Goal: Information Seeking & Learning: Compare options

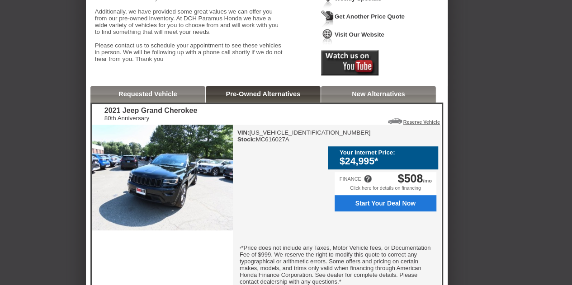
scroll to position [181, 0]
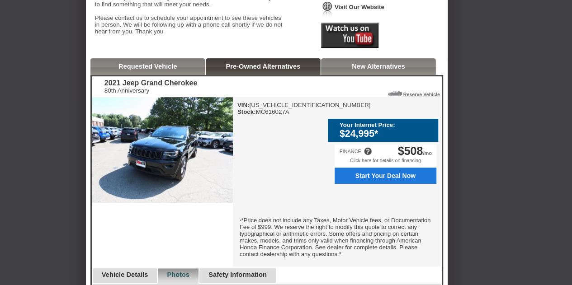
click at [156, 172] on img at bounding box center [162, 150] width 141 height 106
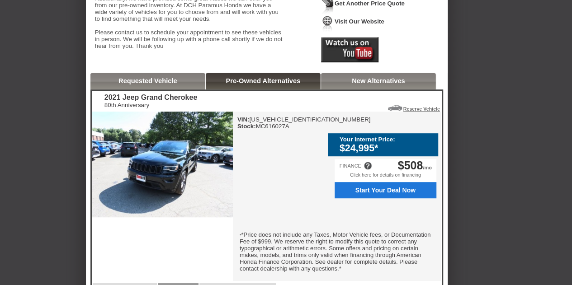
scroll to position [90, 0]
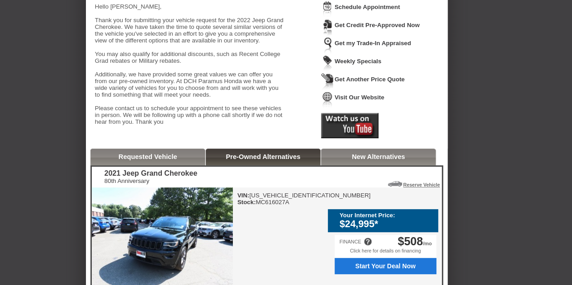
click at [246, 161] on link "Pre-Owned Alternatives" at bounding box center [263, 156] width 75 height 7
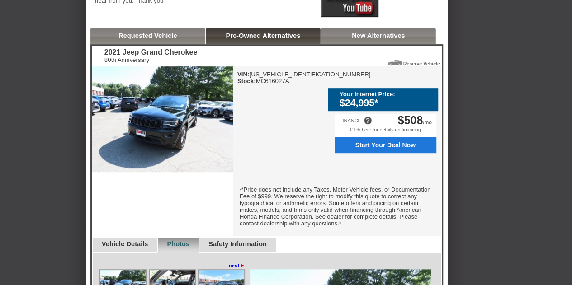
scroll to position [226, 0]
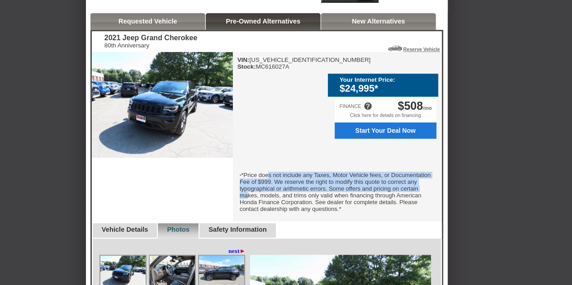
drag, startPoint x: 272, startPoint y: 173, endPoint x: 333, endPoint y: 193, distance: 64.2
click at [333, 193] on font "*Price does not include any Taxes, Motor Vehicle fees, or Documentation Fee of …" at bounding box center [335, 192] width 191 height 41
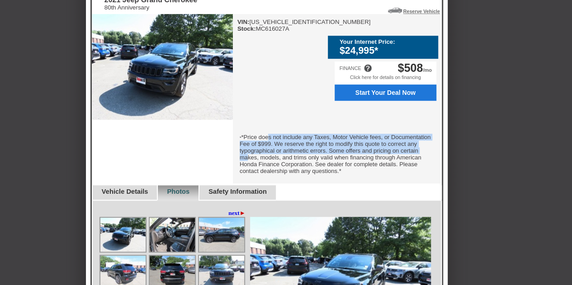
scroll to position [317, 0]
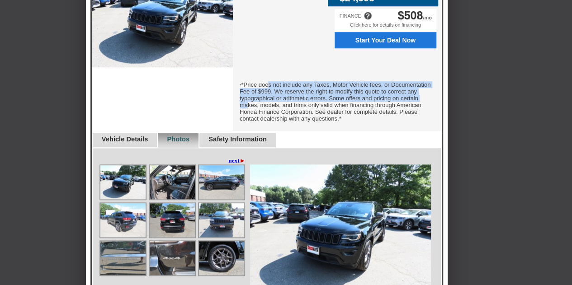
click at [232, 165] on link "next ►" at bounding box center [236, 160] width 17 height 7
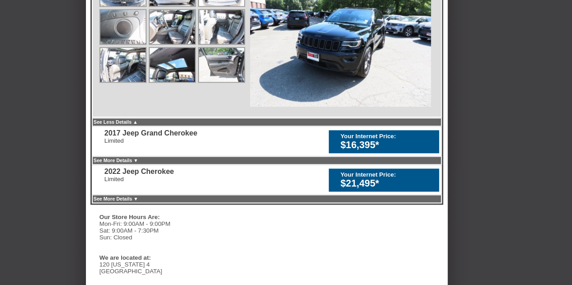
scroll to position [543, 0]
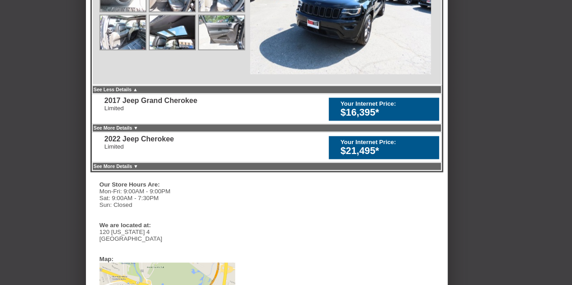
click at [155, 143] on div "2022 Jeep Cherokee" at bounding box center [139, 139] width 70 height 8
click at [359, 157] on div "$21,495*" at bounding box center [387, 151] width 94 height 11
click at [129, 169] on link "See More Details ▼" at bounding box center [116, 166] width 45 height 5
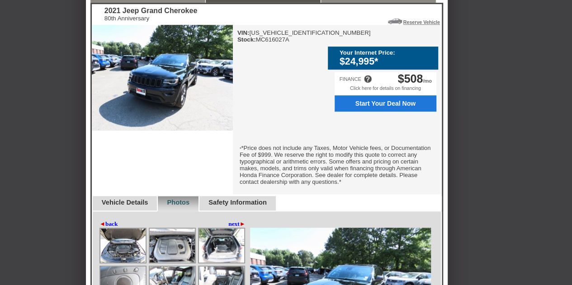
scroll to position [226, 0]
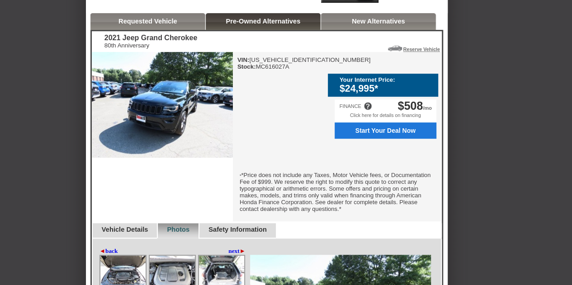
click at [111, 233] on link "Vehicle Details" at bounding box center [125, 229] width 47 height 7
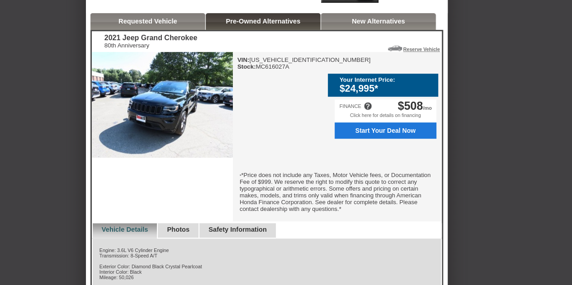
click at [177, 233] on link "Photos" at bounding box center [178, 229] width 23 height 7
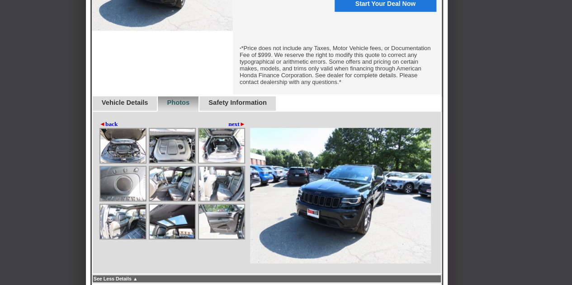
scroll to position [362, 0]
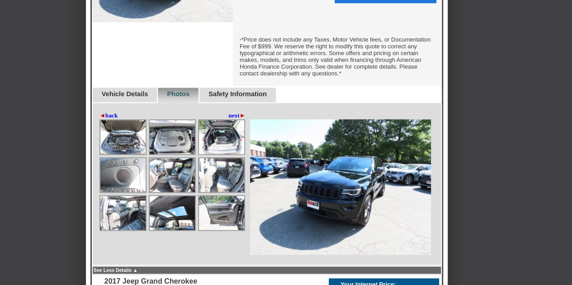
click at [131, 146] on img at bounding box center [122, 137] width 45 height 34
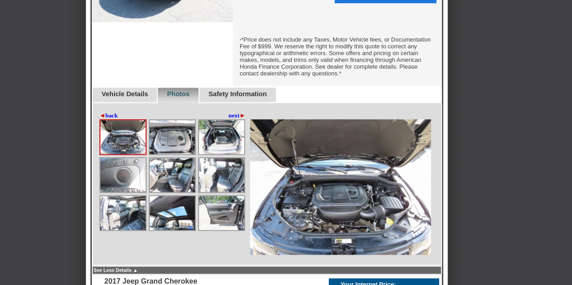
click at [169, 220] on img at bounding box center [172, 213] width 45 height 34
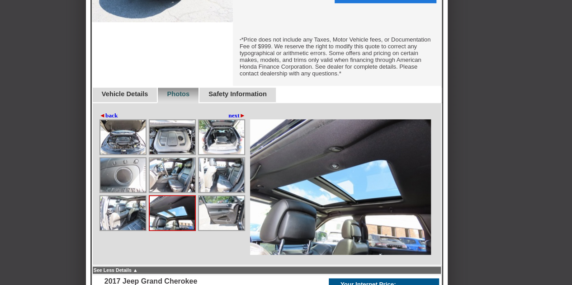
click at [340, 204] on img at bounding box center [340, 187] width 181 height 136
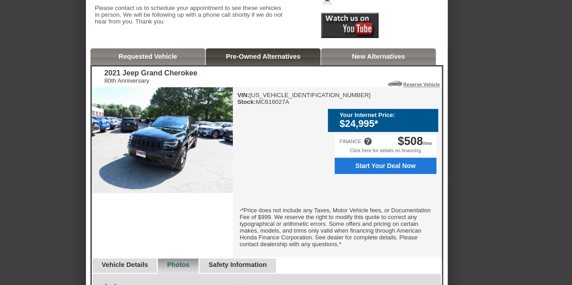
scroll to position [136, 0]
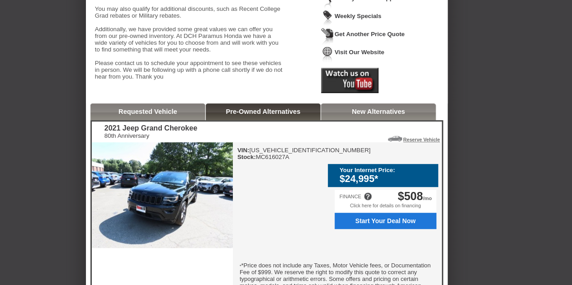
click at [251, 115] on link "Pre-Owned Alternatives" at bounding box center [263, 111] width 75 height 7
click at [145, 120] on div "Requested Vehicle" at bounding box center [147, 112] width 115 height 17
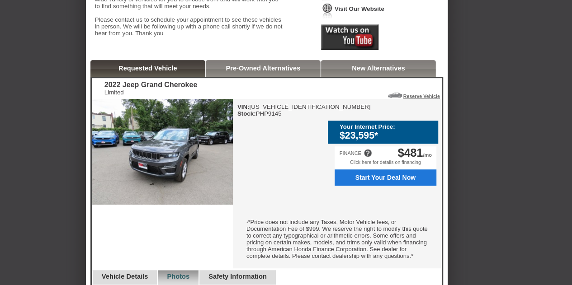
scroll to position [134, 0]
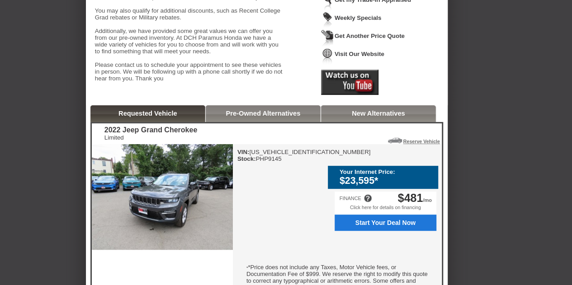
click at [349, 122] on div "New Alternatives" at bounding box center [378, 113] width 115 height 17
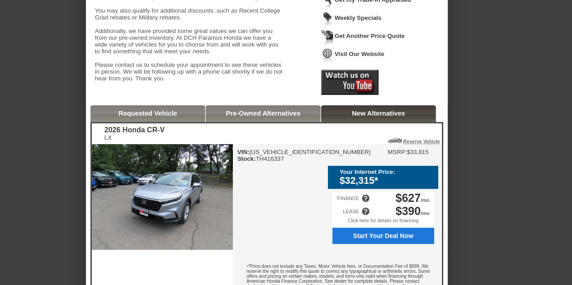
click at [254, 117] on link "Pre-Owned Alternatives" at bounding box center [263, 113] width 75 height 7
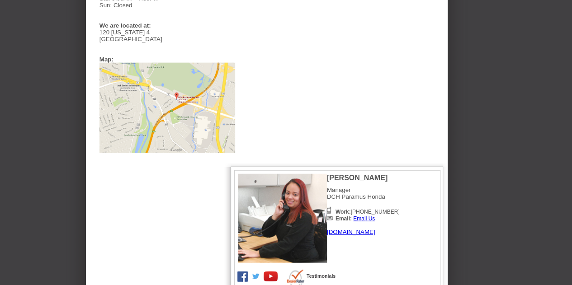
scroll to position [1179, 0]
